Goal: Task Accomplishment & Management: Complete application form

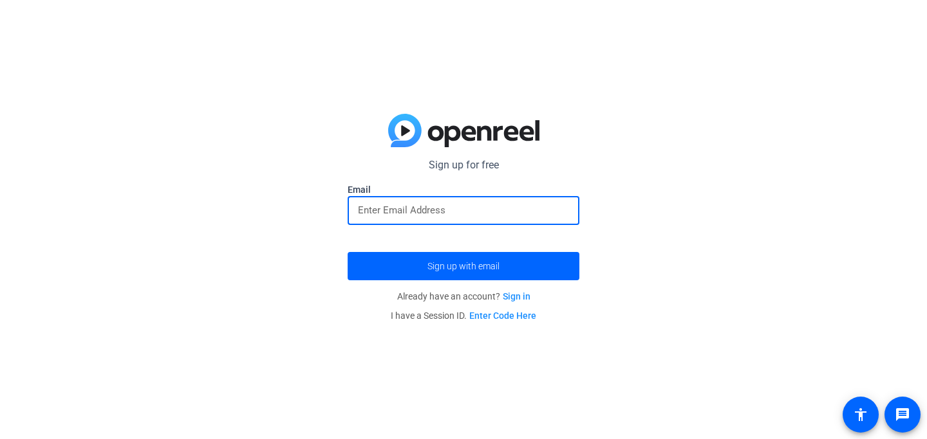
click at [531, 212] on input "email" at bounding box center [463, 210] width 211 height 15
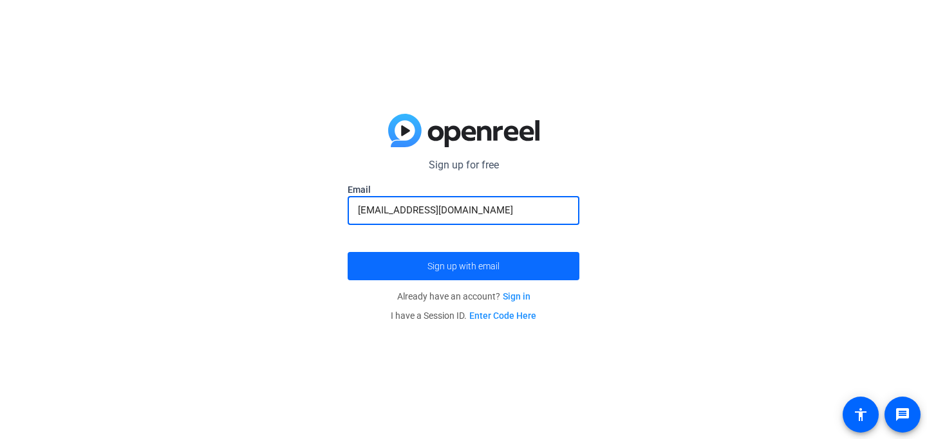
click at [522, 265] on span "submit" at bounding box center [463, 266] width 232 height 31
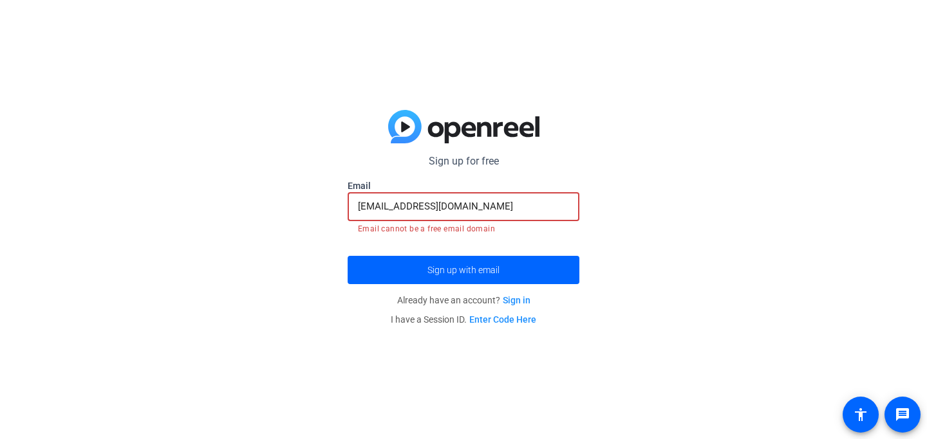
click at [501, 208] on input "[EMAIL_ADDRESS][DOMAIN_NAME]" at bounding box center [463, 206] width 211 height 15
click at [618, 219] on div "Sign up for free [EMAIL_ADDRESS][DOMAIN_NAME] Email [EMAIL_ADDRESS][DOMAIN_NAME…" at bounding box center [463, 219] width 927 height 439
click at [456, 203] on input "[EMAIL_ADDRESS][DOMAIN_NAME]" at bounding box center [463, 206] width 211 height 15
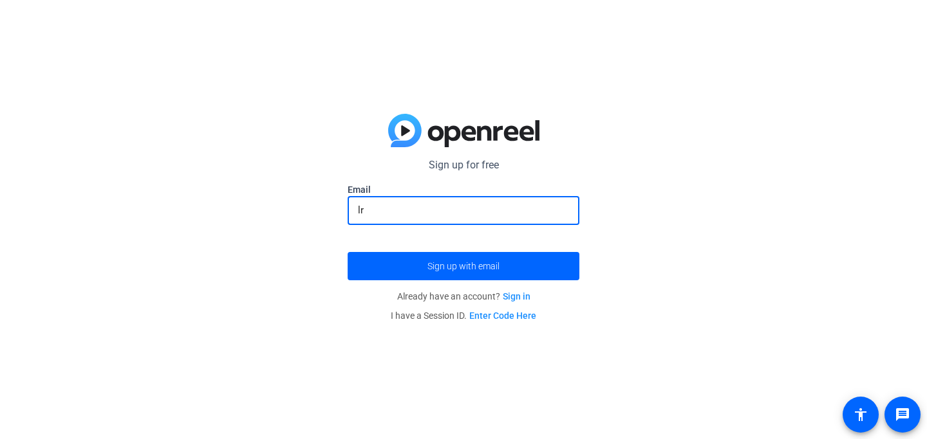
type input "l"
type input "[EMAIL_ADDRESS][DOMAIN_NAME]"
click at [347, 252] on button "Sign up with email" at bounding box center [463, 266] width 232 height 28
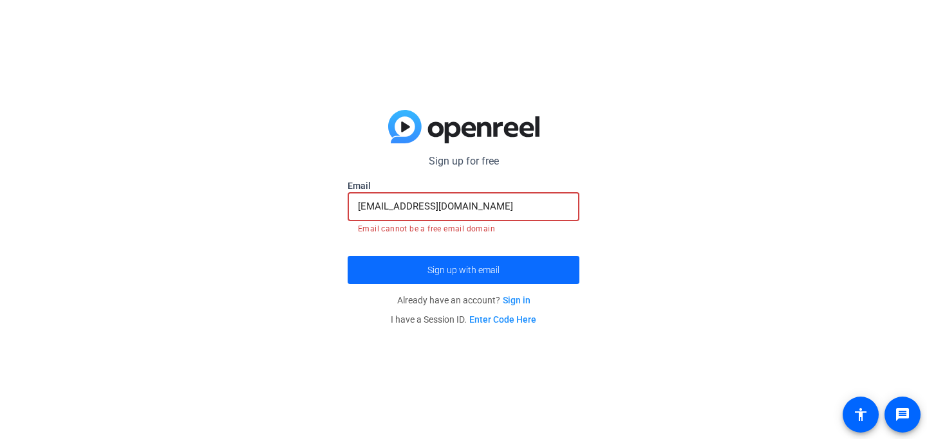
click at [541, 267] on span "submit" at bounding box center [463, 270] width 232 height 31
click at [524, 296] on link "Sign in" at bounding box center [517, 300] width 28 height 10
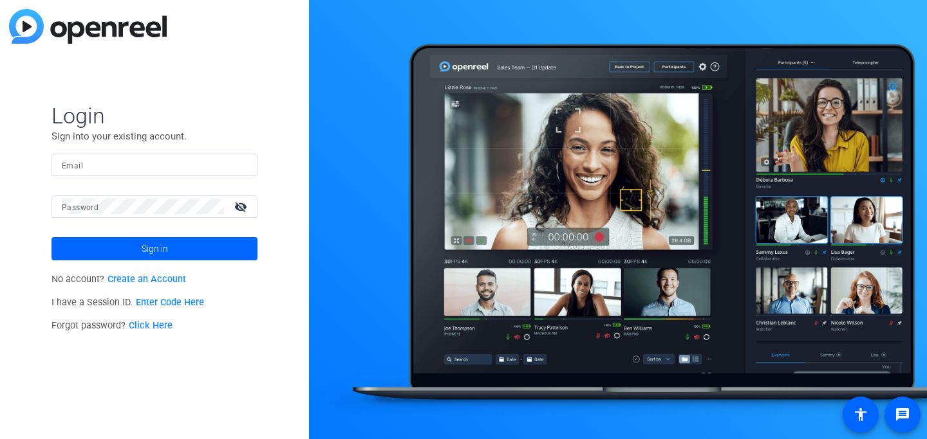
click at [158, 275] on link "Create an Account" at bounding box center [146, 279] width 79 height 11
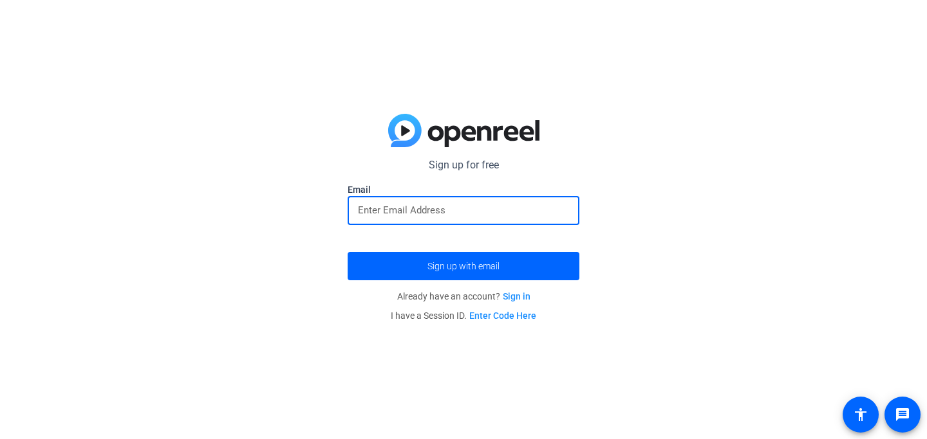
click at [395, 209] on input "email" at bounding box center [463, 210] width 211 height 15
click at [347, 252] on button "Sign up with email" at bounding box center [463, 266] width 232 height 28
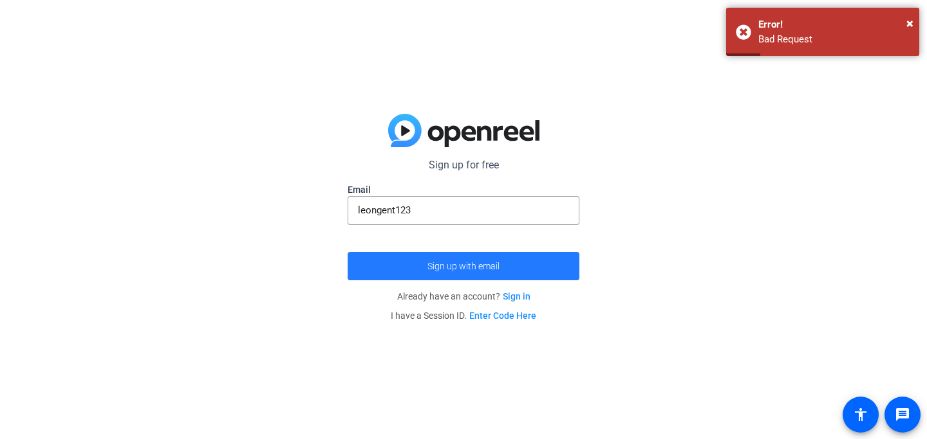
click at [526, 269] on span "submit" at bounding box center [463, 266] width 232 height 31
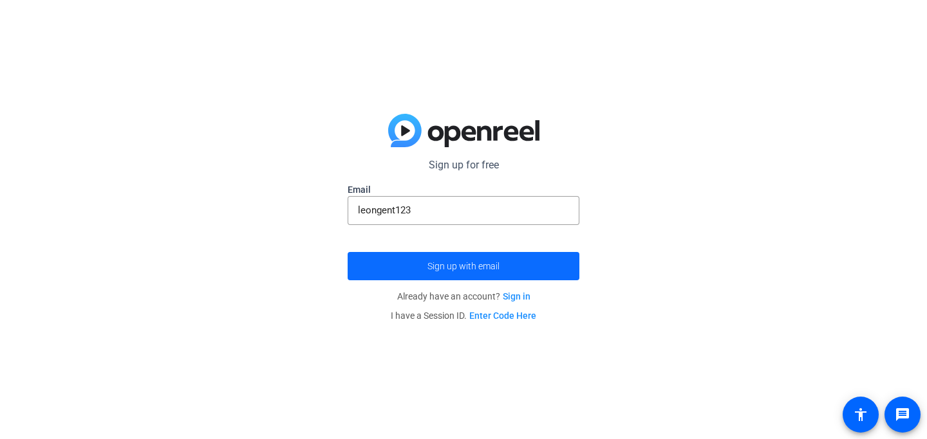
click at [519, 263] on span "submit" at bounding box center [463, 266] width 232 height 31
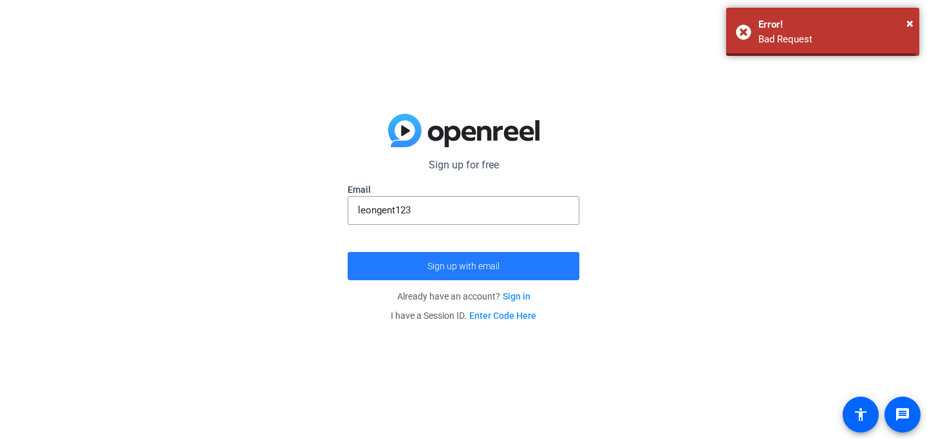
click at [519, 263] on span "submit" at bounding box center [463, 266] width 232 height 31
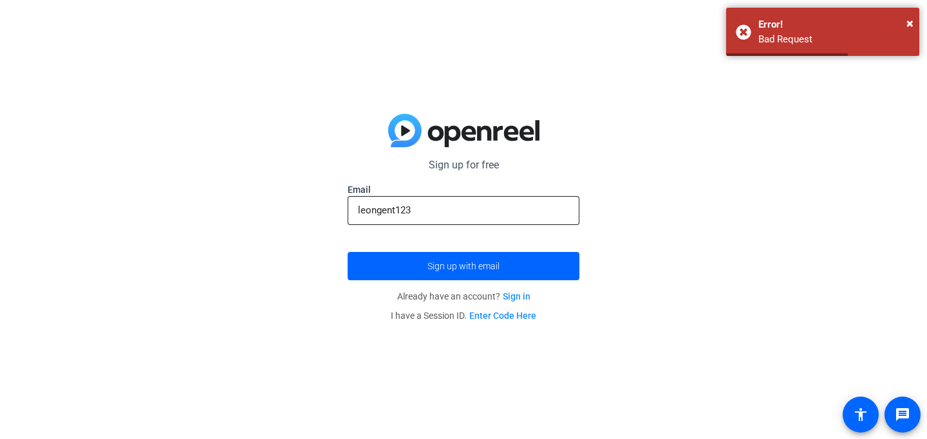
click at [511, 221] on div "leongent123" at bounding box center [463, 210] width 211 height 29
type input "leongent1234"
click at [347, 252] on button "Sign up with email" at bounding box center [463, 266] width 232 height 28
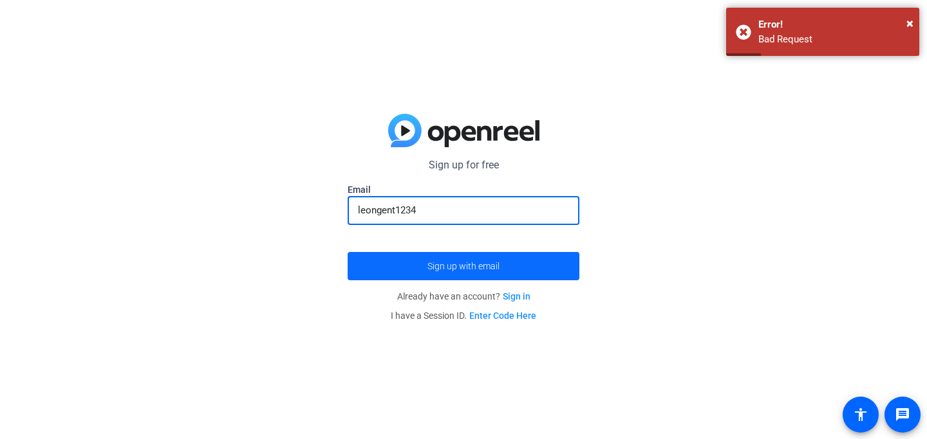
click at [524, 255] on span "submit" at bounding box center [463, 266] width 232 height 31
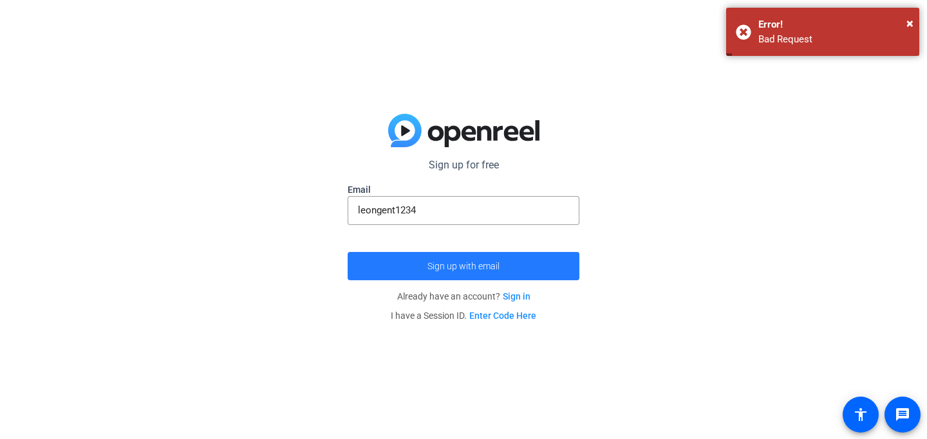
click at [524, 255] on span "submit" at bounding box center [463, 266] width 232 height 31
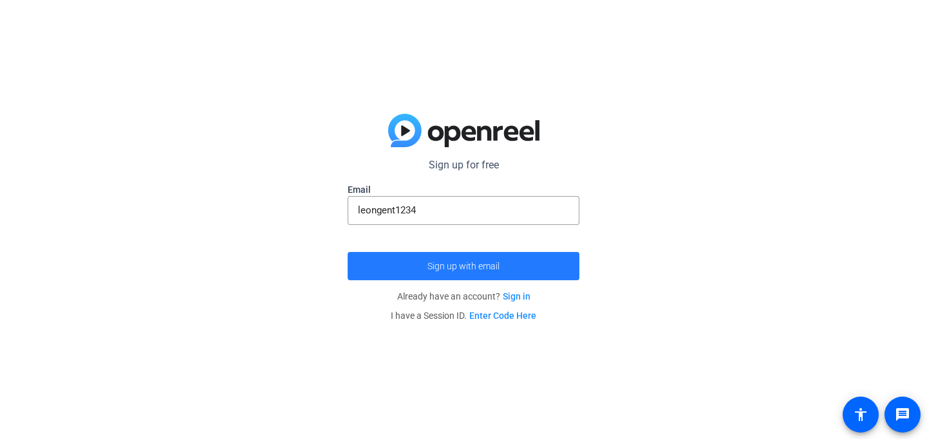
click at [524, 255] on span "submit" at bounding box center [463, 266] width 232 height 31
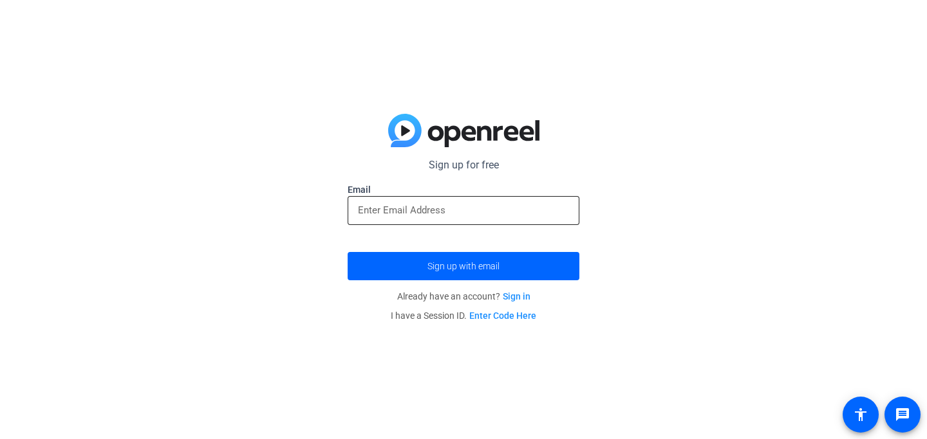
click at [429, 203] on input "email" at bounding box center [463, 210] width 211 height 15
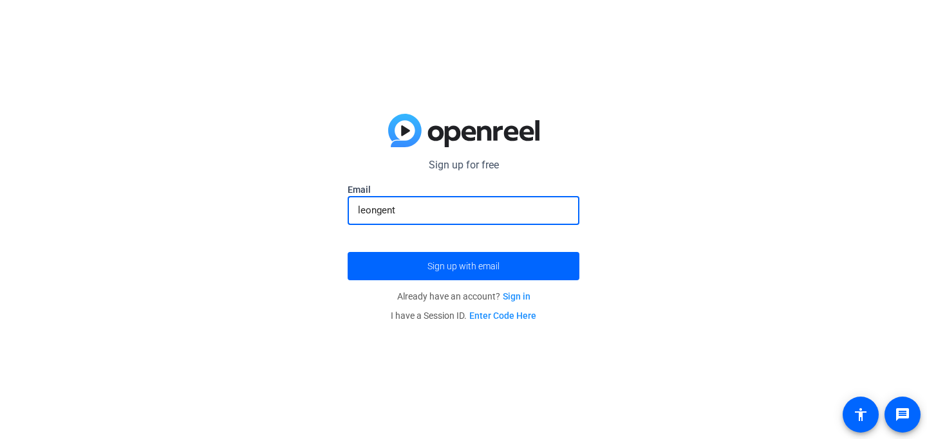
click at [347, 252] on button "Sign up with email" at bounding box center [463, 266] width 232 height 28
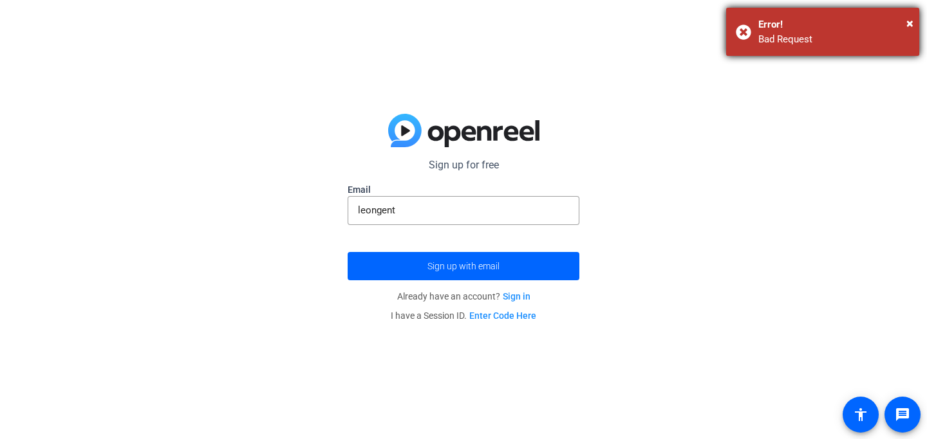
click at [795, 33] on div "Bad Request" at bounding box center [833, 39] width 151 height 15
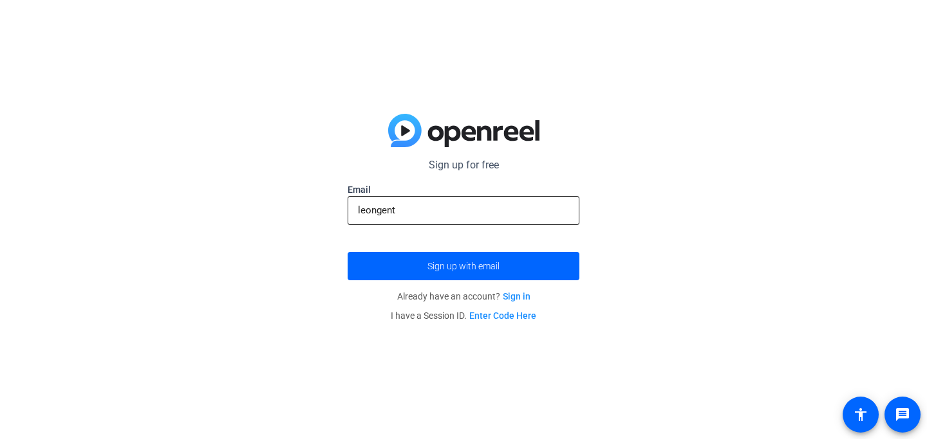
click at [530, 206] on input "leongent" at bounding box center [463, 210] width 211 height 15
type input "[EMAIL_ADDRESS][DOMAIN_NAME]"
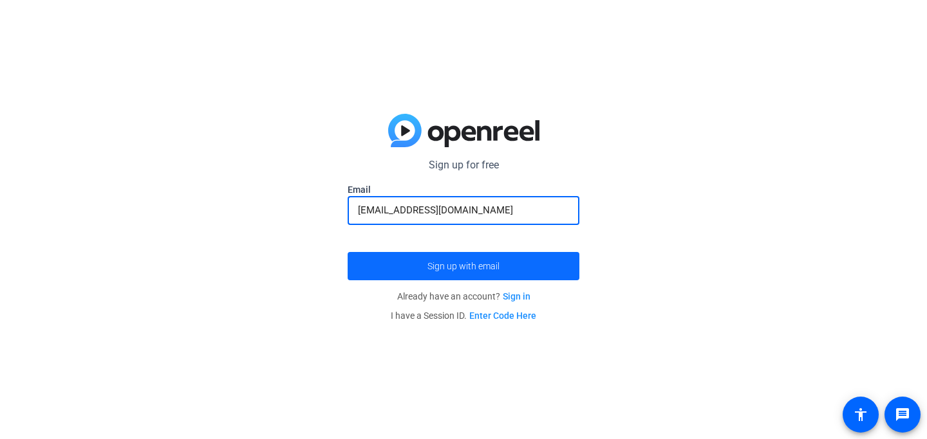
click at [519, 268] on span "submit" at bounding box center [463, 266] width 232 height 31
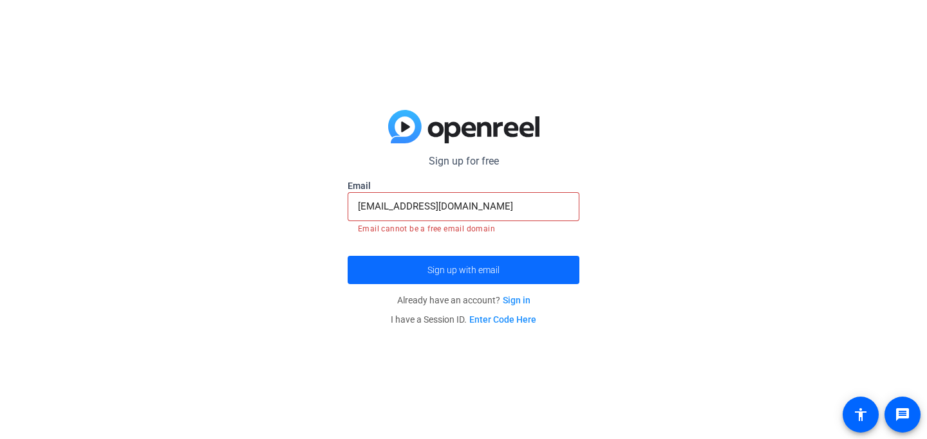
click at [519, 268] on span "submit" at bounding box center [463, 270] width 232 height 31
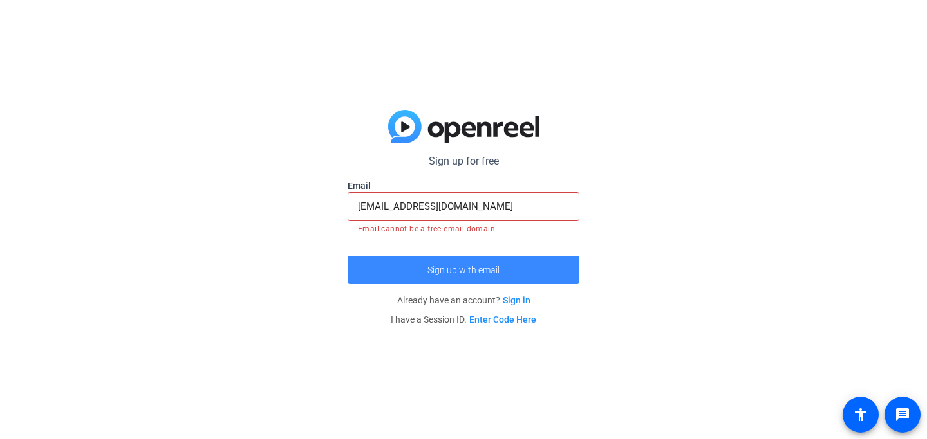
click at [519, 268] on span "submit" at bounding box center [463, 270] width 232 height 31
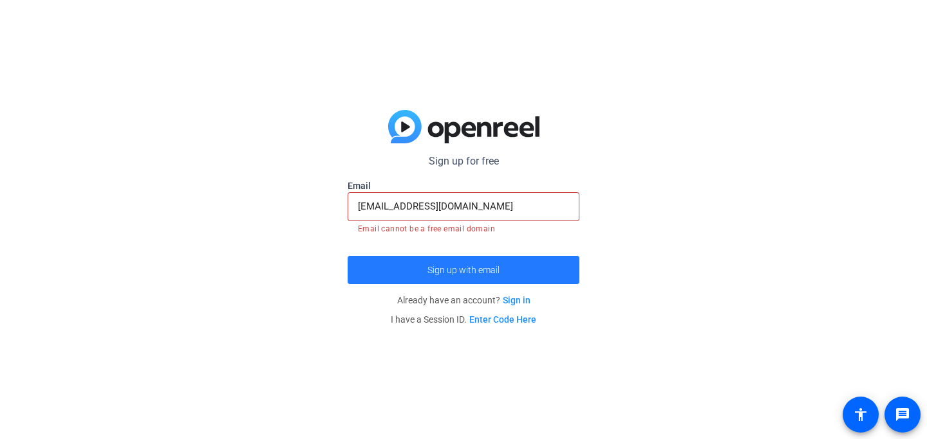
click at [519, 268] on span "submit" at bounding box center [463, 270] width 232 height 31
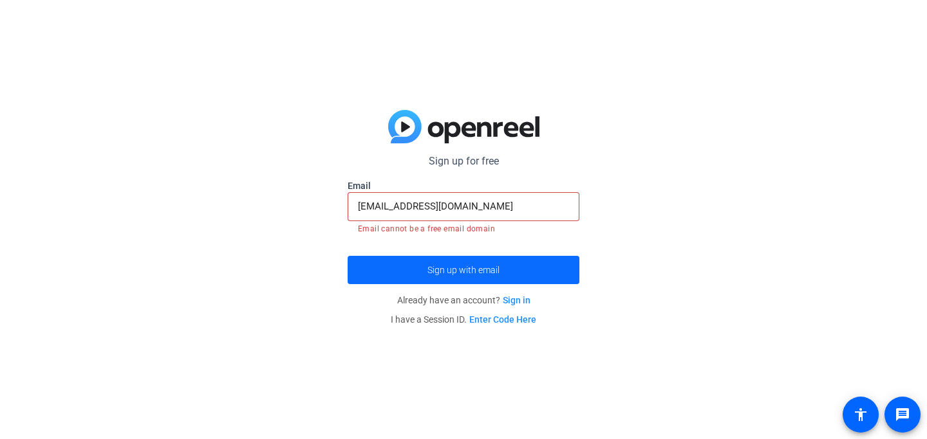
click at [519, 268] on span "submit" at bounding box center [463, 270] width 232 height 31
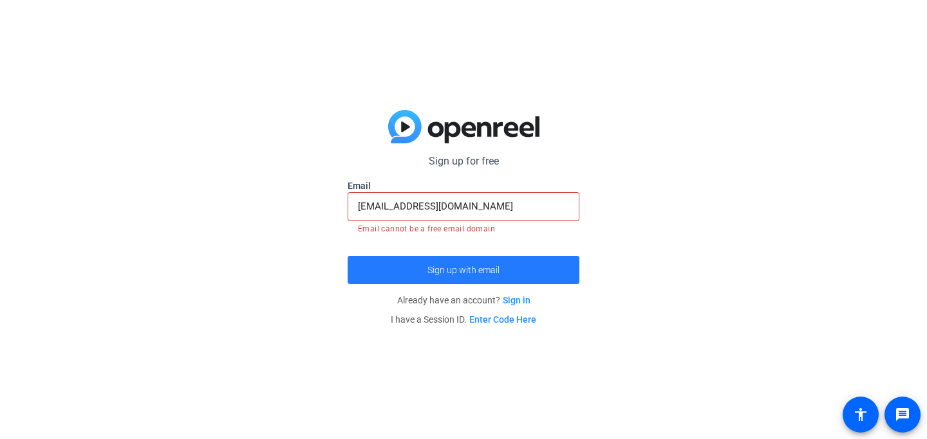
click at [519, 268] on span "submit" at bounding box center [463, 270] width 232 height 31
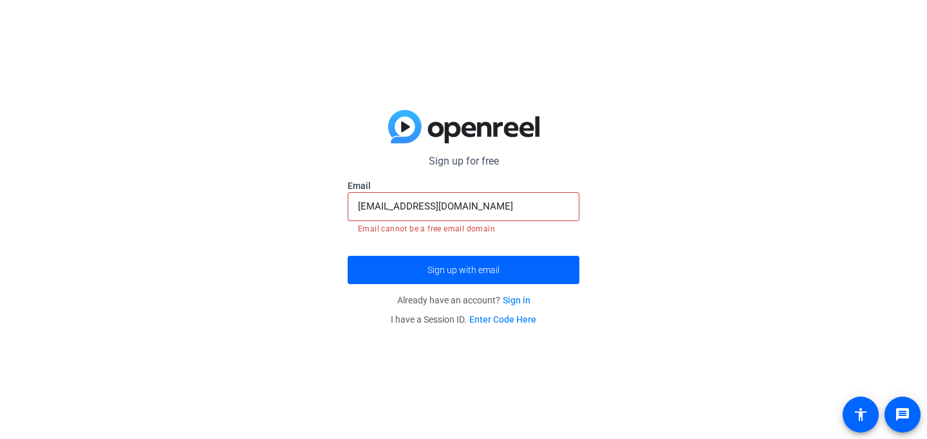
click at [519, 317] on link "Enter Code Here" at bounding box center [502, 320] width 67 height 10
